Goal: Task Accomplishment & Management: Use online tool/utility

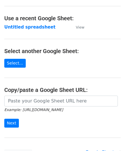
scroll to position [57, 0]
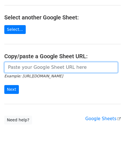
click at [26, 68] on input "url" at bounding box center [60, 67] width 113 height 11
paste input "[URL][DOMAIN_NAME]"
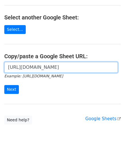
scroll to position [0, 130]
type input "[URL][DOMAIN_NAME]"
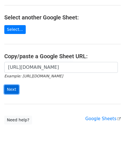
click at [10, 91] on input "Next" at bounding box center [11, 89] width 15 height 9
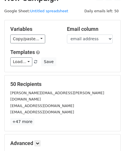
scroll to position [70, 0]
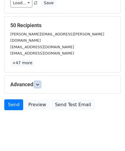
click at [39, 83] on icon at bounding box center [37, 84] width 3 height 3
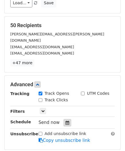
click at [66, 121] on icon at bounding box center [67, 123] width 4 height 4
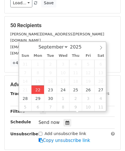
type input "[DATE] 12:00"
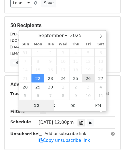
paste input "Hour"
type input "2"
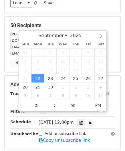
type input "[DATE] 14:00"
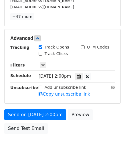
scroll to position [139, 0]
